Goal: Task Accomplishment & Management: Use online tool/utility

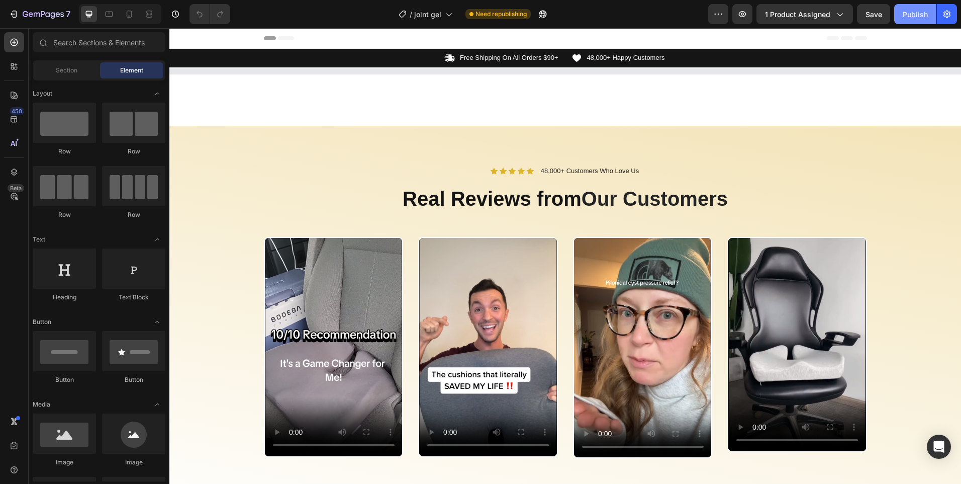
click at [916, 18] on div "Publish" at bounding box center [915, 14] width 25 height 11
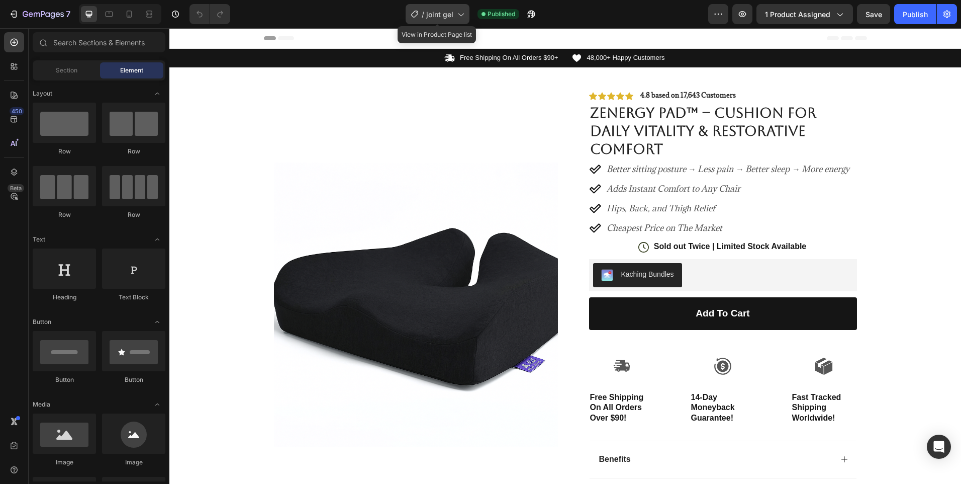
click at [451, 19] on span "joint gel" at bounding box center [439, 14] width 27 height 11
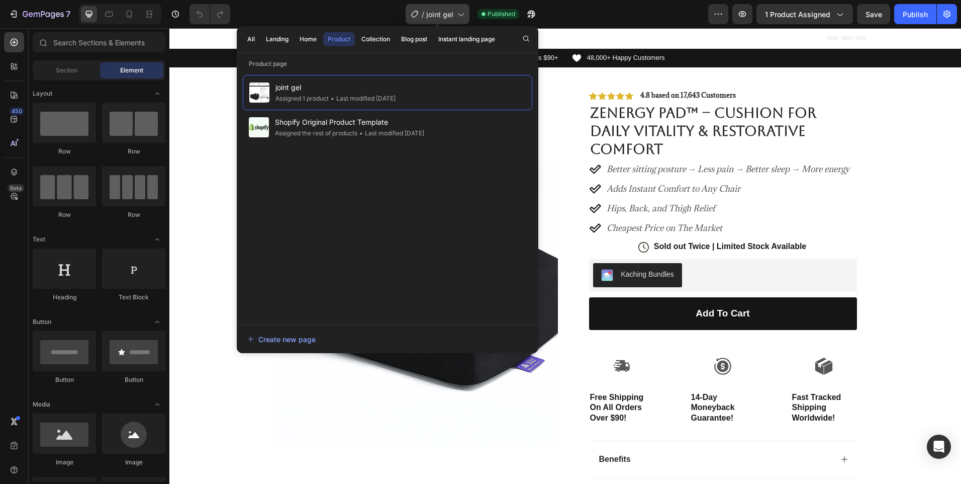
click at [451, 19] on span "joint gel" at bounding box center [439, 14] width 27 height 11
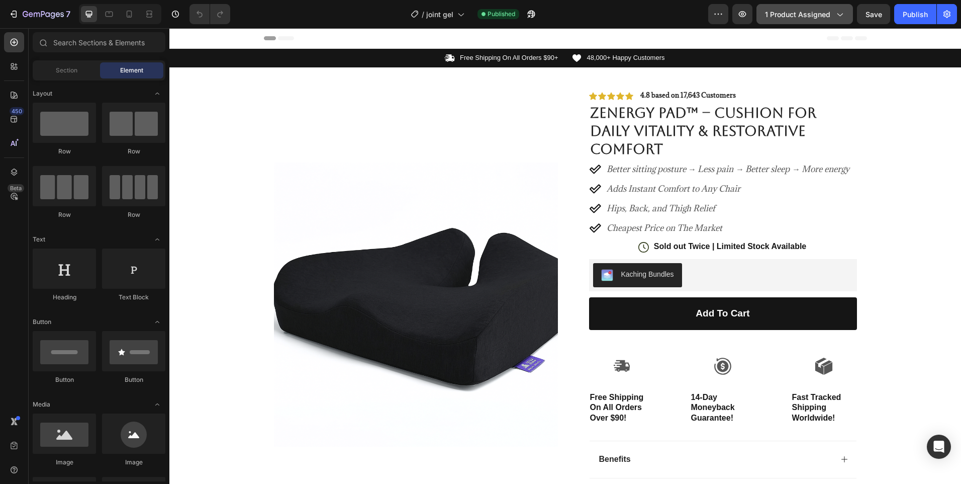
click at [774, 18] on span "1 product assigned" at bounding box center [797, 14] width 65 height 11
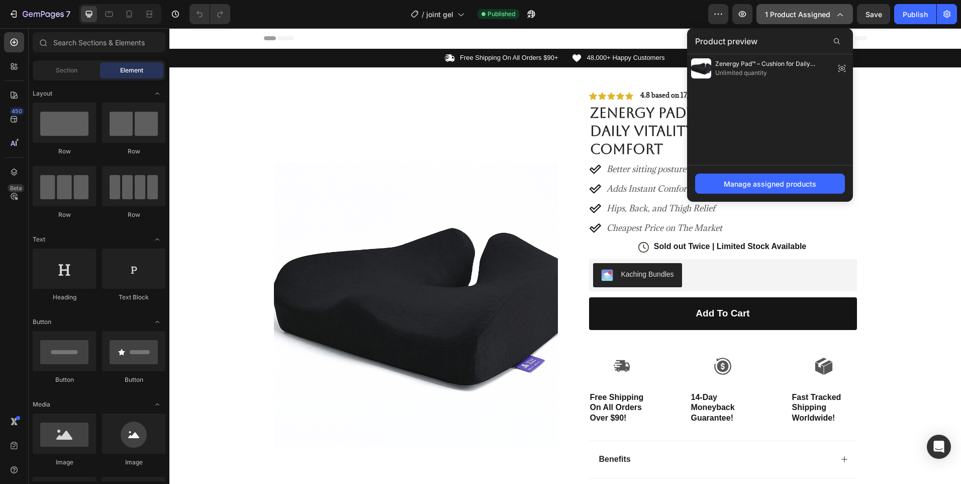
click at [774, 18] on span "1 product assigned" at bounding box center [797, 14] width 65 height 11
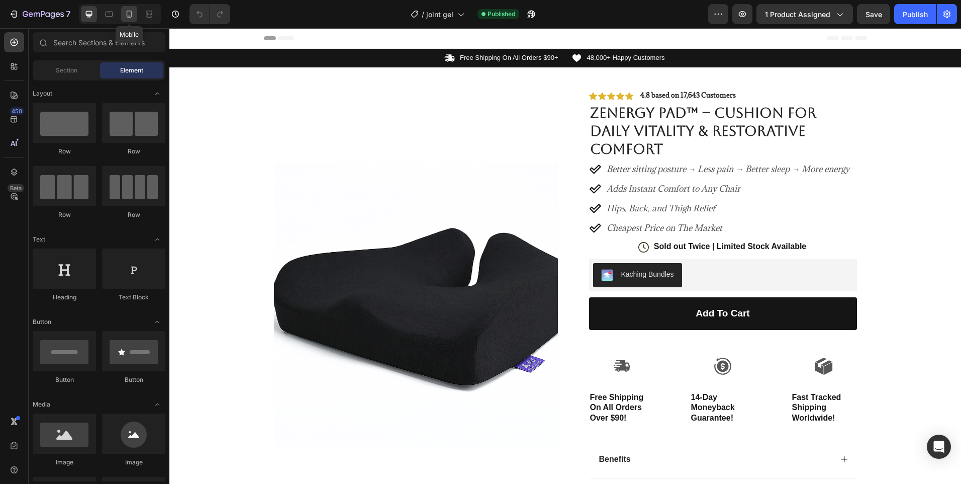
click at [128, 13] on icon at bounding box center [129, 14] width 10 height 10
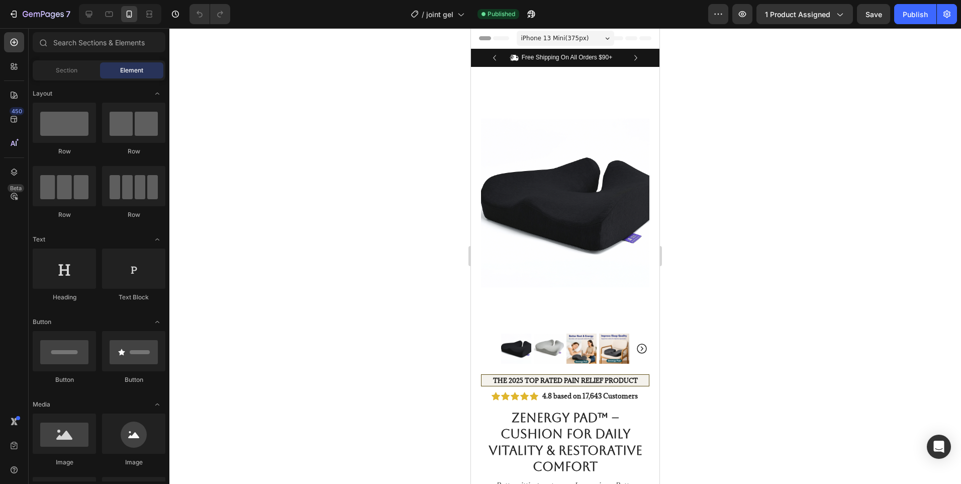
drag, startPoint x: 693, startPoint y: 178, endPoint x: 664, endPoint y: 186, distance: 30.4
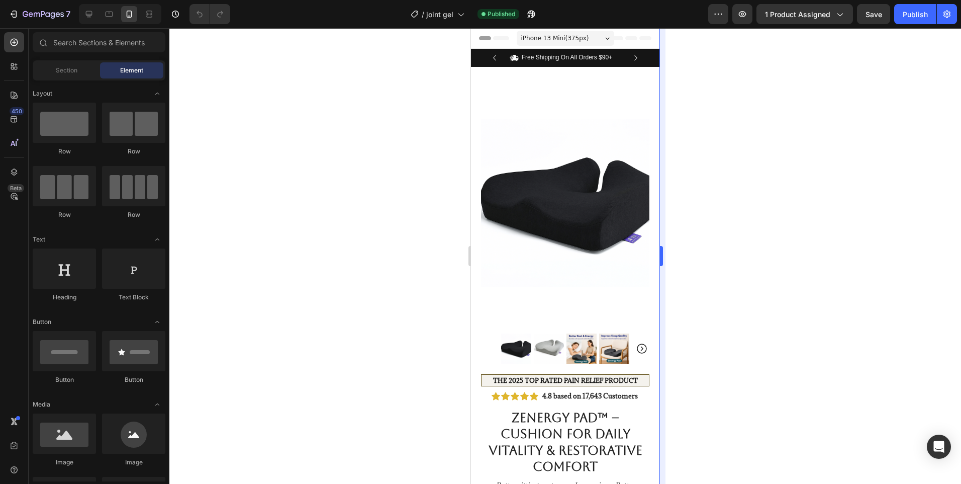
click at [691, 179] on div at bounding box center [565, 255] width 792 height 455
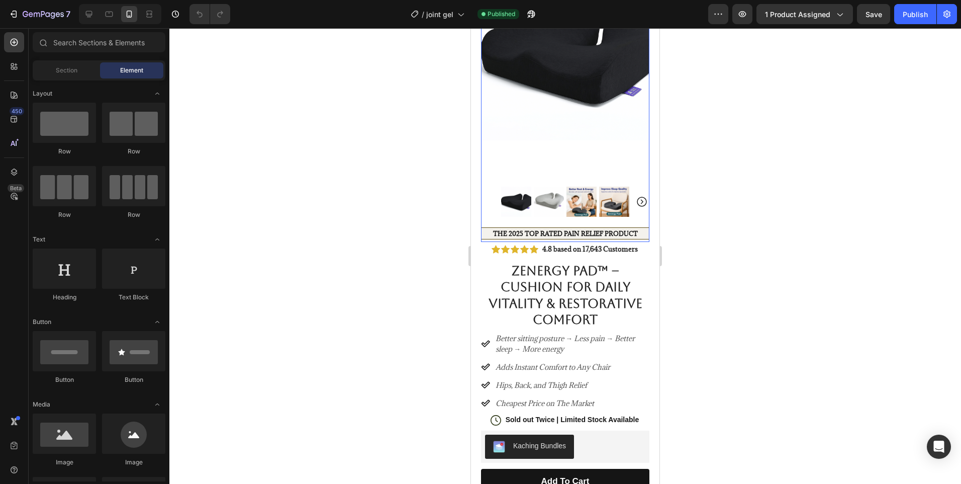
scroll to position [97, 0]
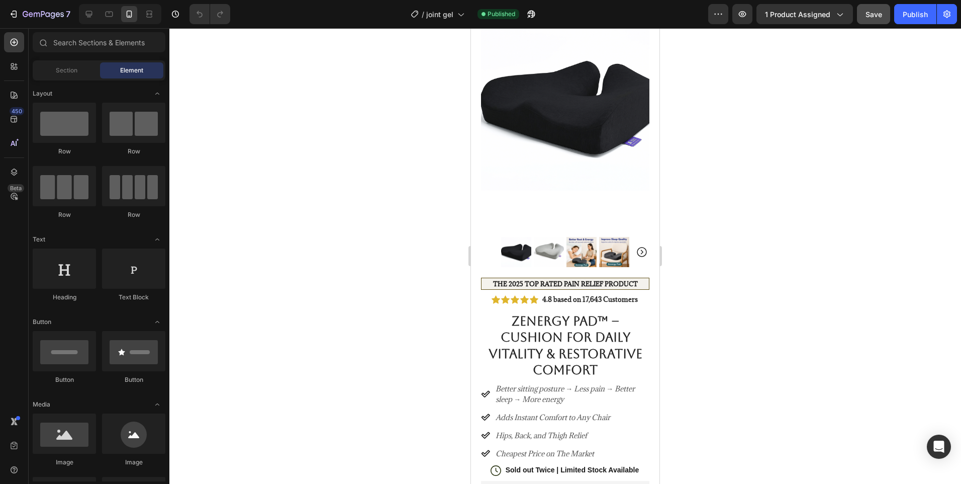
click at [865, 15] on button "Save" at bounding box center [873, 14] width 33 height 20
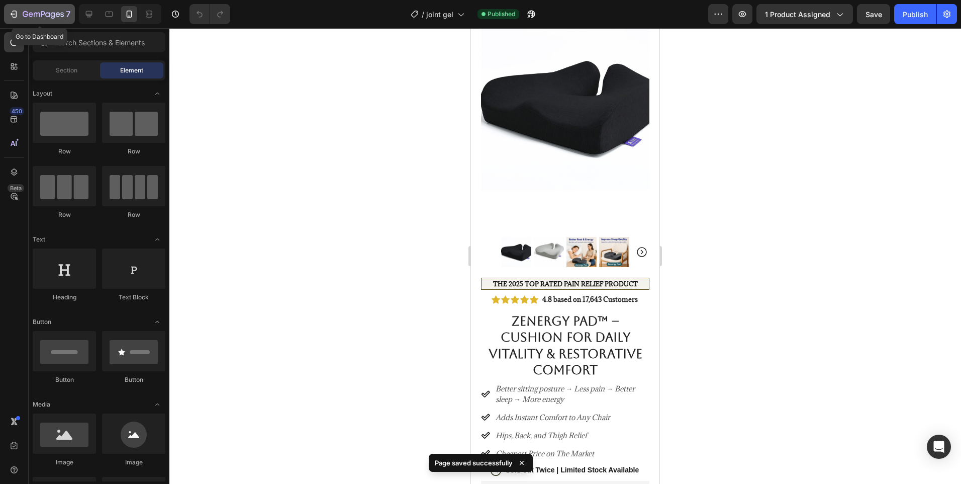
click at [20, 16] on div "7" at bounding box center [40, 14] width 62 height 12
